Goal: Task Accomplishment & Management: Manage account settings

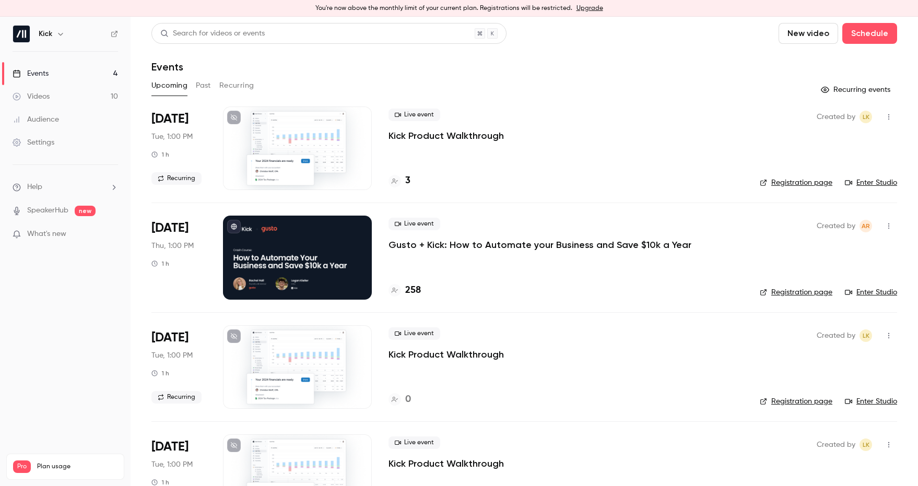
click at [442, 240] on p "Gusto + Kick: How to Automate your Business and Save $10k a Year" at bounding box center [539, 245] width 303 height 13
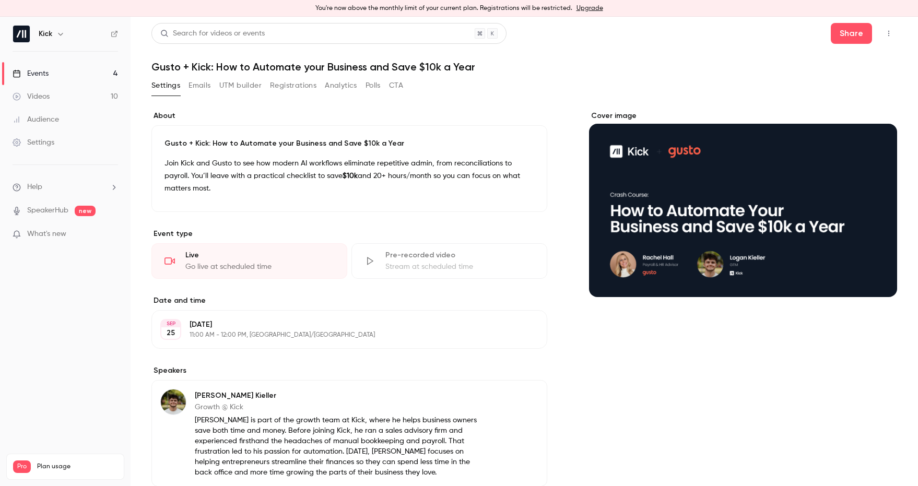
click at [394, 86] on button "CTA" at bounding box center [396, 85] width 14 height 17
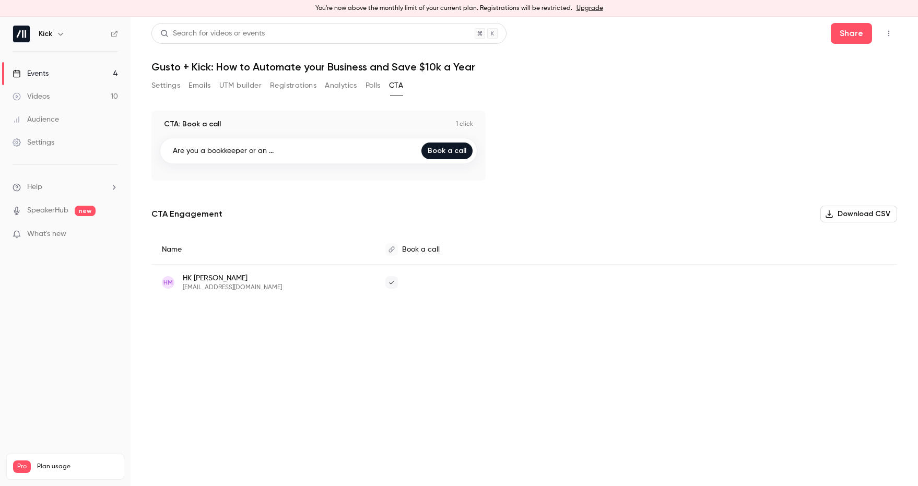
click at [46, 73] on div "Events" at bounding box center [31, 73] width 36 height 10
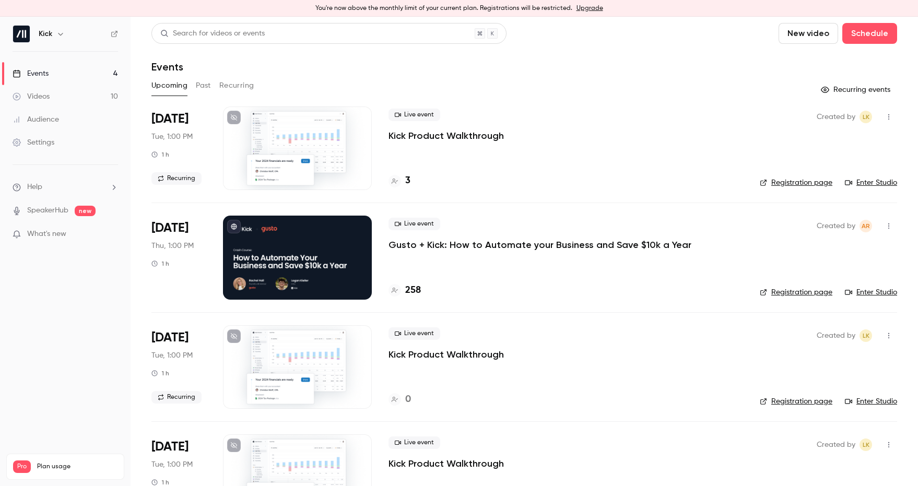
click at [798, 292] on link "Registration page" at bounding box center [796, 292] width 73 height 10
